Goal: Find contact information: Find contact information

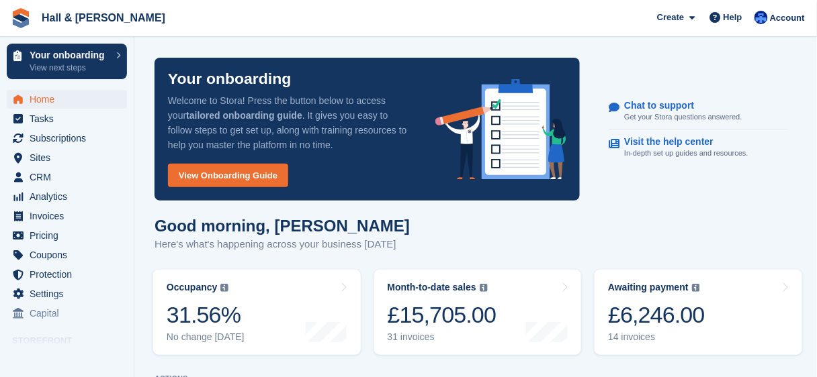
drag, startPoint x: 169, startPoint y: 3, endPoint x: 168, endPoint y: -7, distance: 10.8
click at [42, 137] on span "Subscriptions" at bounding box center [70, 138] width 81 height 19
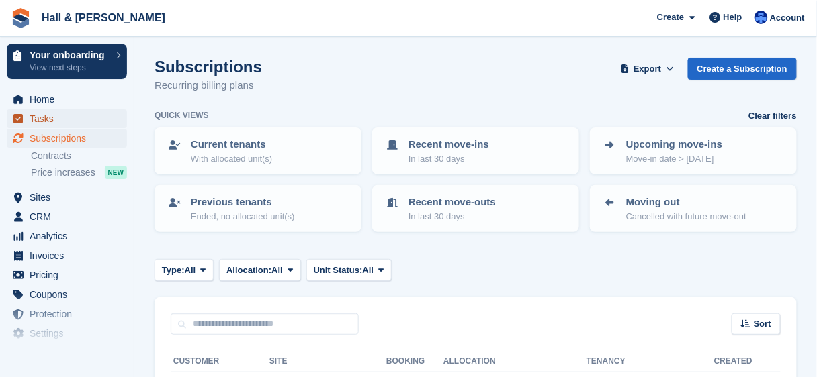
click at [36, 116] on span "Tasks" at bounding box center [70, 118] width 81 height 19
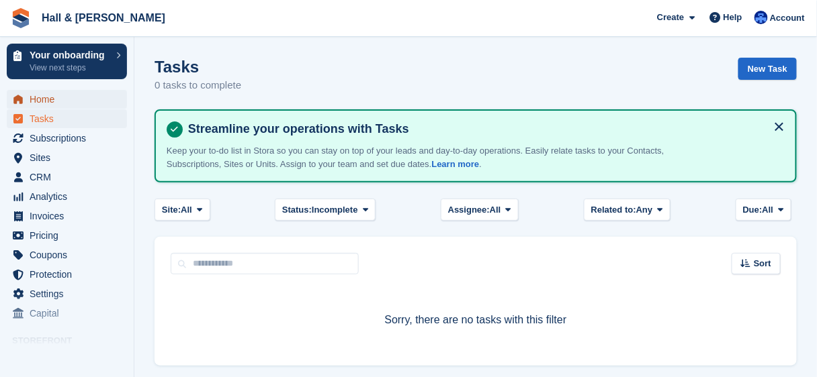
click at [48, 101] on span "Home" at bounding box center [70, 99] width 81 height 19
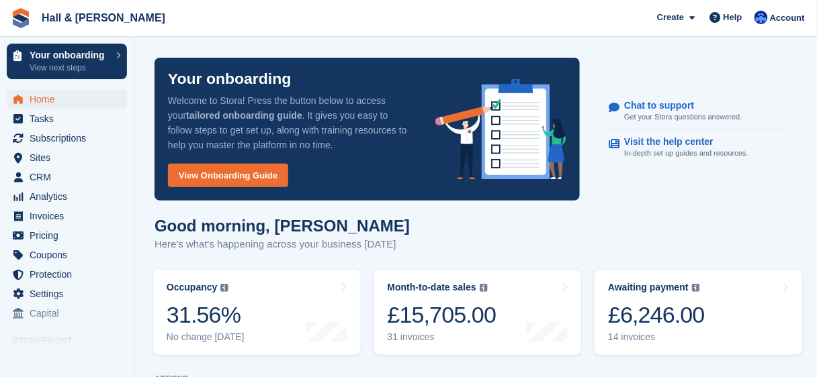
scroll to position [107, 0]
click at [36, 175] on span "CRM" at bounding box center [70, 177] width 81 height 19
click at [48, 182] on span "CRM" at bounding box center [70, 177] width 81 height 19
click at [52, 179] on span "CRM" at bounding box center [70, 177] width 81 height 19
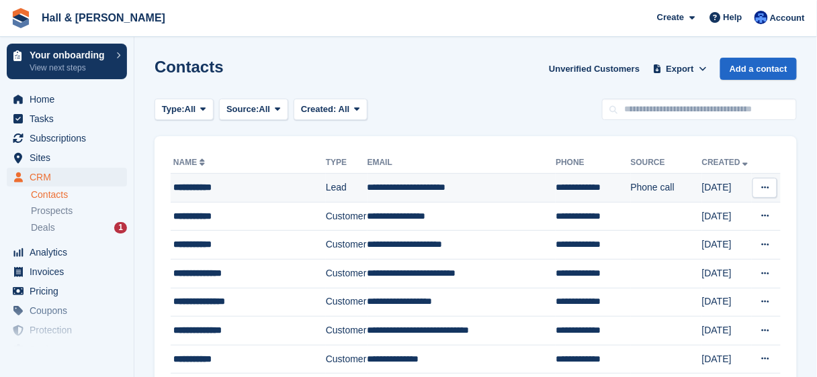
click at [208, 193] on div "**********" at bounding box center [248, 188] width 150 height 14
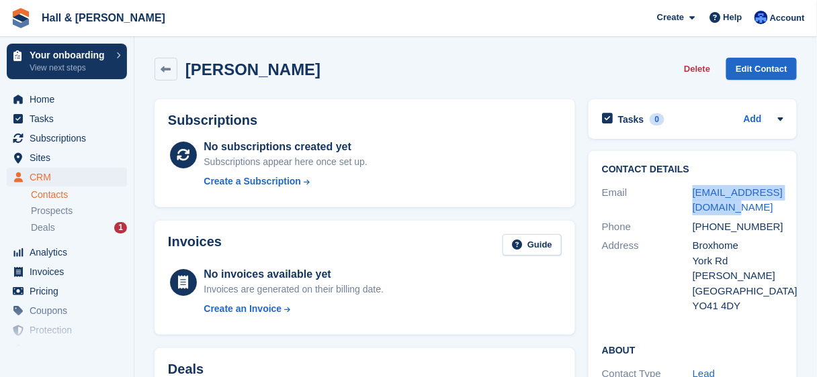
drag, startPoint x: 725, startPoint y: 210, endPoint x: 679, endPoint y: 205, distance: 46.6
click at [679, 205] on div "Email [EMAIL_ADDRESS][DOMAIN_NAME]" at bounding box center [692, 200] width 181 height 34
copy div "[EMAIL_ADDRESS][DOMAIN_NAME]"
click at [661, 202] on div "Email" at bounding box center [647, 200] width 91 height 30
click at [729, 211] on div "[EMAIL_ADDRESS][DOMAIN_NAME]" at bounding box center [737, 200] width 91 height 30
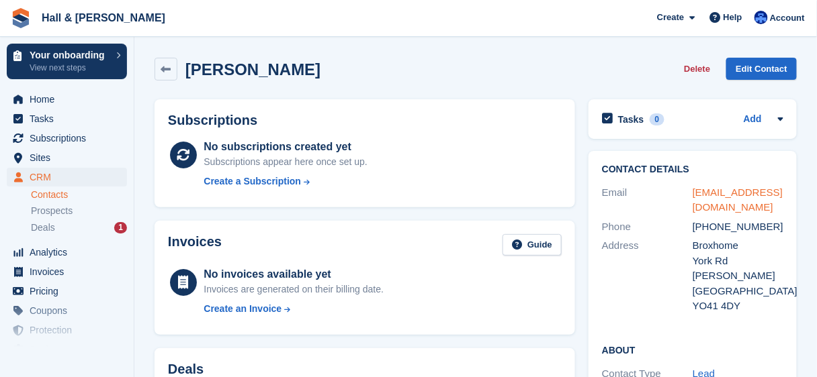
click at [719, 210] on link "[EMAIL_ADDRESS][DOMAIN_NAME]" at bounding box center [737, 200] width 90 height 27
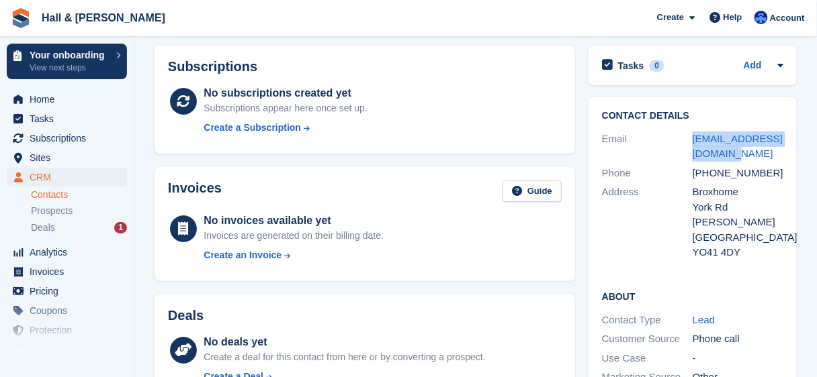
drag, startPoint x: 727, startPoint y: 155, endPoint x: 688, endPoint y: 142, distance: 41.8
click at [688, 142] on div "Email [EMAIL_ADDRESS][DOMAIN_NAME]" at bounding box center [692, 147] width 181 height 34
copy div "[EMAIL_ADDRESS][DOMAIN_NAME]"
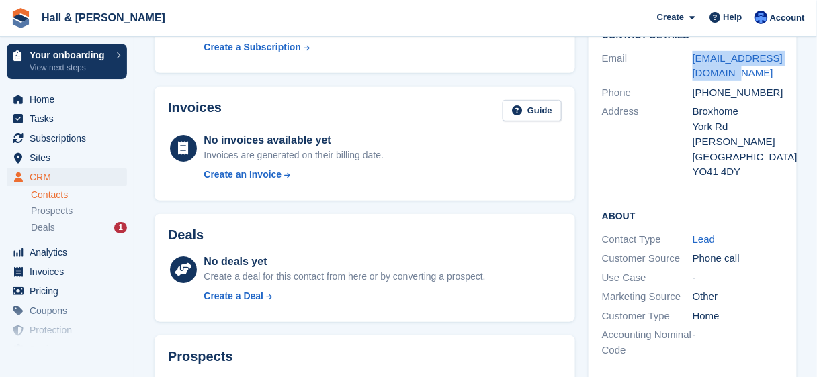
scroll to position [81, 0]
